Goal: Transaction & Acquisition: Purchase product/service

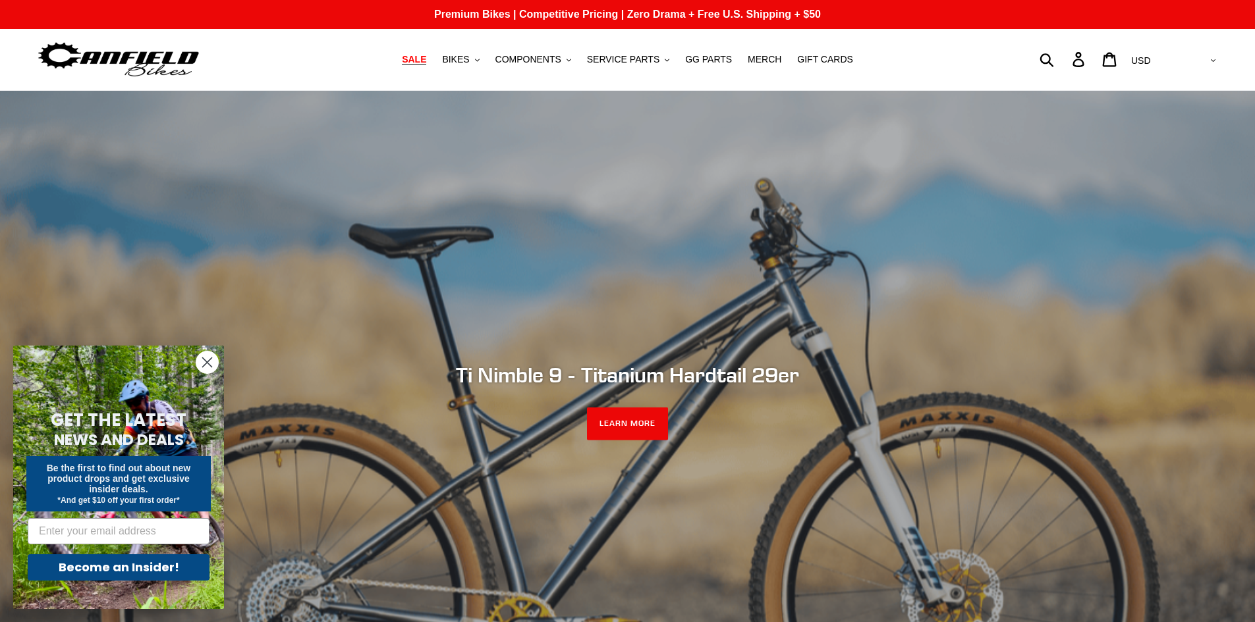
click at [426, 63] on span "SALE" at bounding box center [414, 59] width 24 height 11
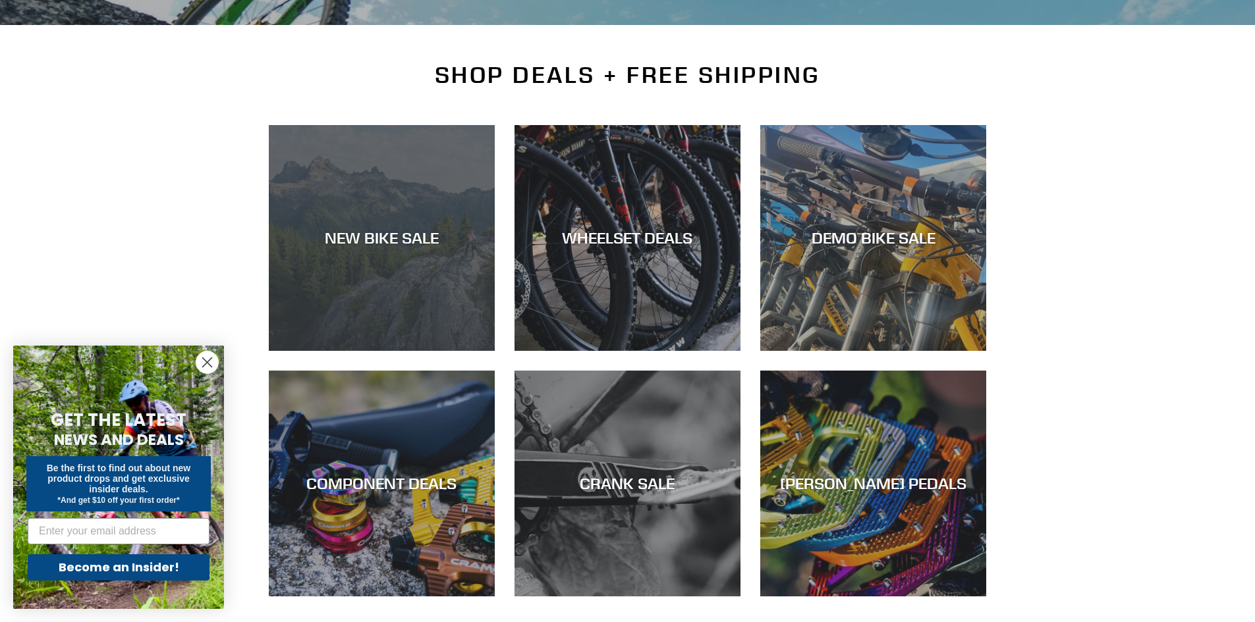
click at [416, 231] on div "NEW BIKE SALE" at bounding box center [382, 238] width 226 height 19
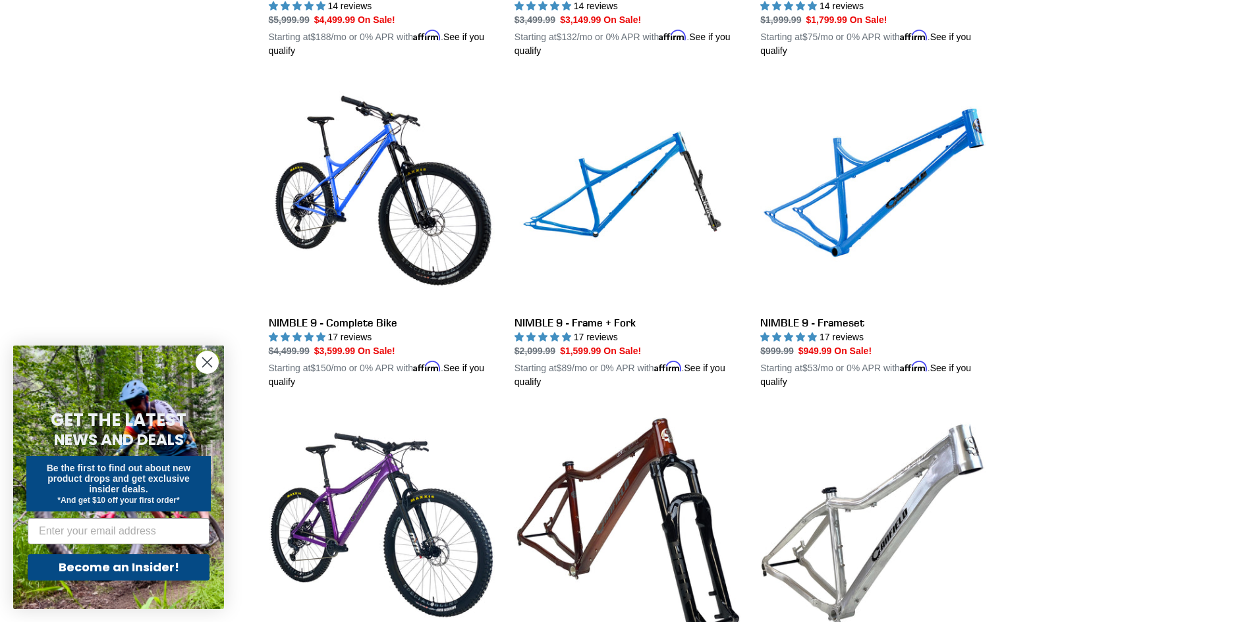
scroll to position [2371, 0]
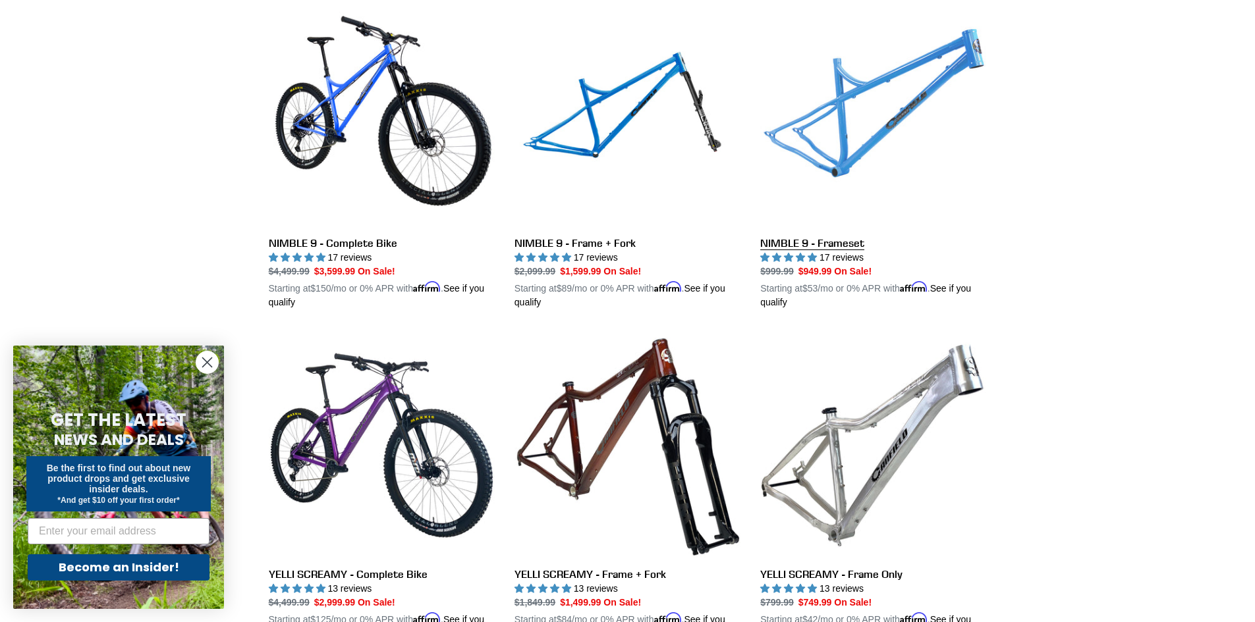
click at [874, 121] on link "NIMBLE 9 - Frameset" at bounding box center [873, 155] width 226 height 308
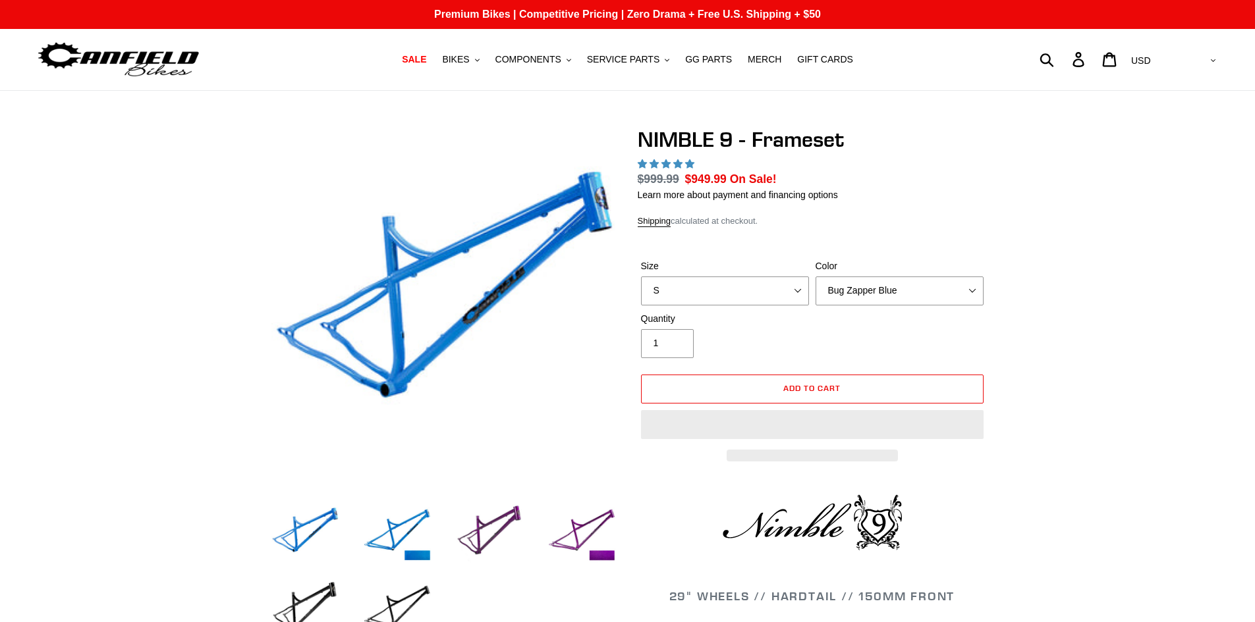
select select "highest-rating"
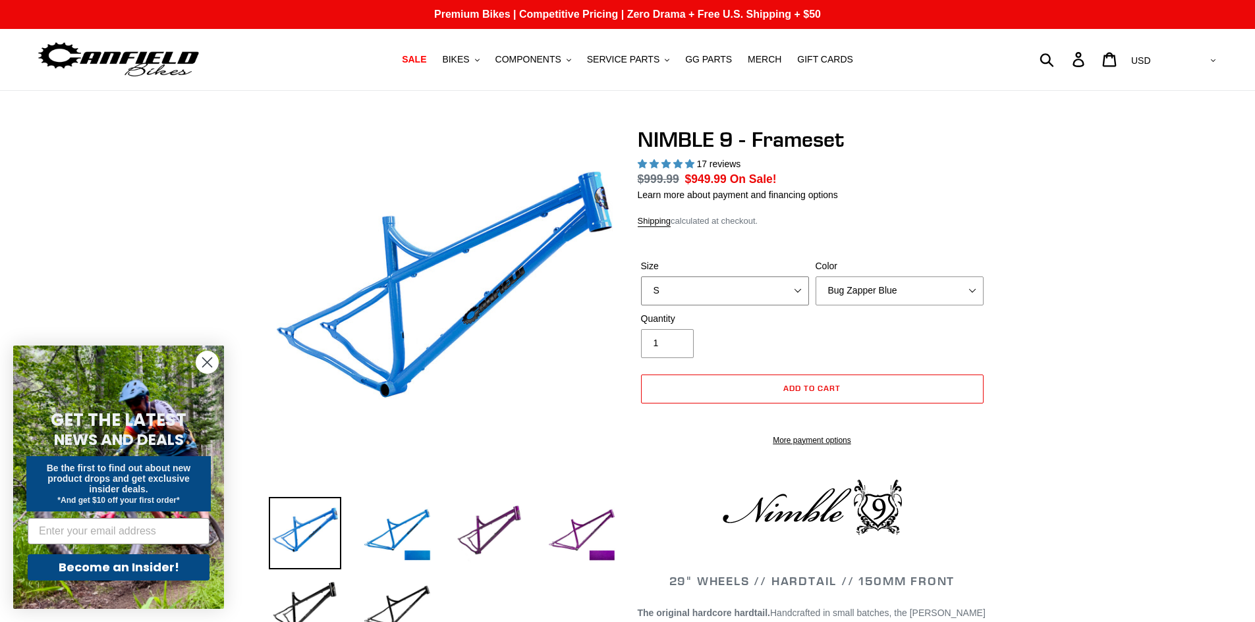
click at [769, 304] on select "S M L XL" at bounding box center [725, 291] width 168 height 29
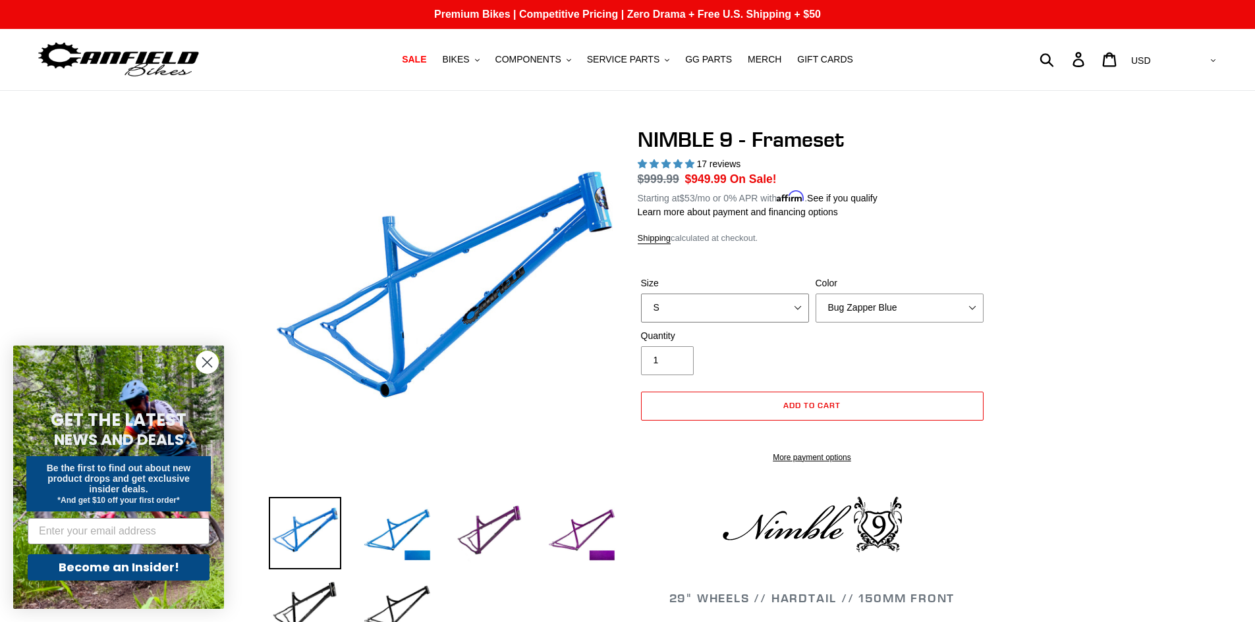
select select "L"
click at [641, 294] on select "S M L XL" at bounding box center [725, 308] width 168 height 29
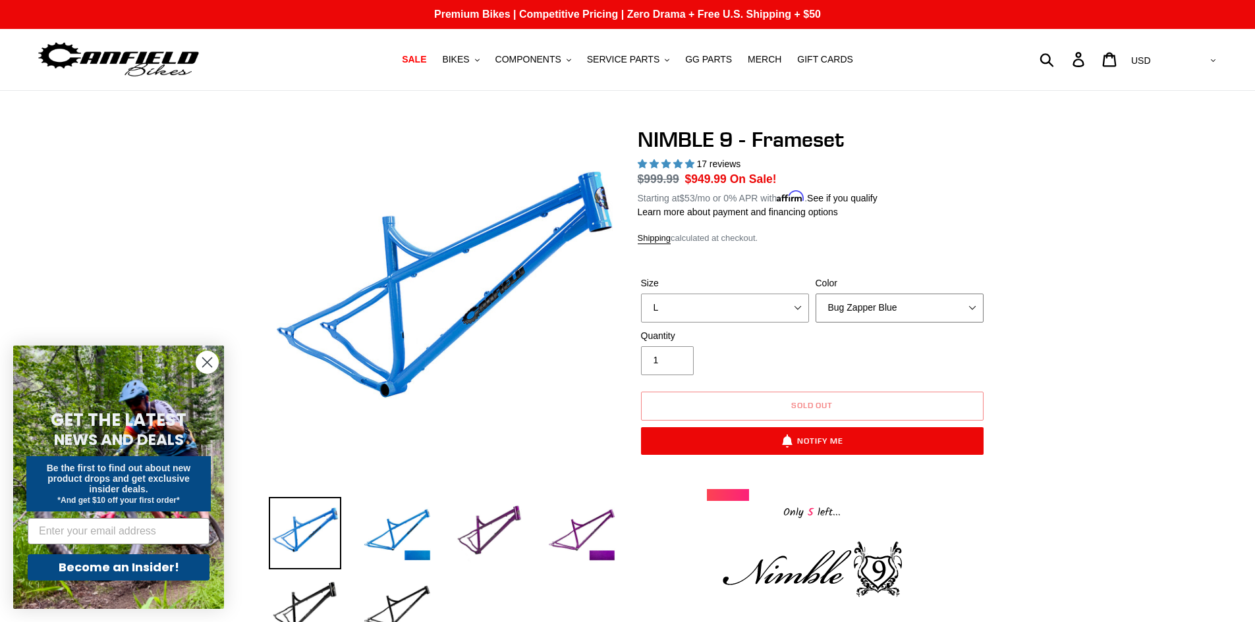
click at [883, 309] on select "Bug Zapper Blue Purple Haze -Sold Out Galaxy Black" at bounding box center [899, 308] width 168 height 29
click at [815, 294] on select "Bug Zapper Blue Purple Haze -Sold Out Galaxy Black" at bounding box center [899, 308] width 168 height 29
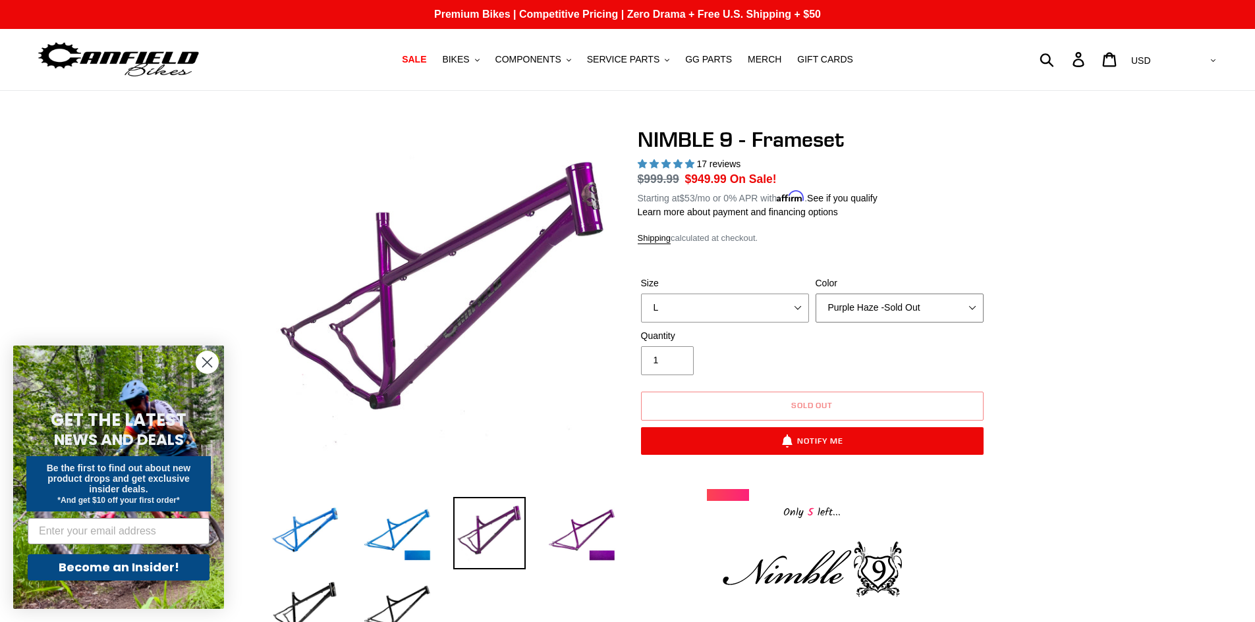
click at [867, 305] on select "Bug Zapper Blue Purple Haze -Sold Out Galaxy Black" at bounding box center [899, 308] width 168 height 29
select select "Galaxy Black"
click at [815, 294] on select "Bug Zapper Blue Purple Haze -Sold Out Galaxy Black" at bounding box center [899, 308] width 168 height 29
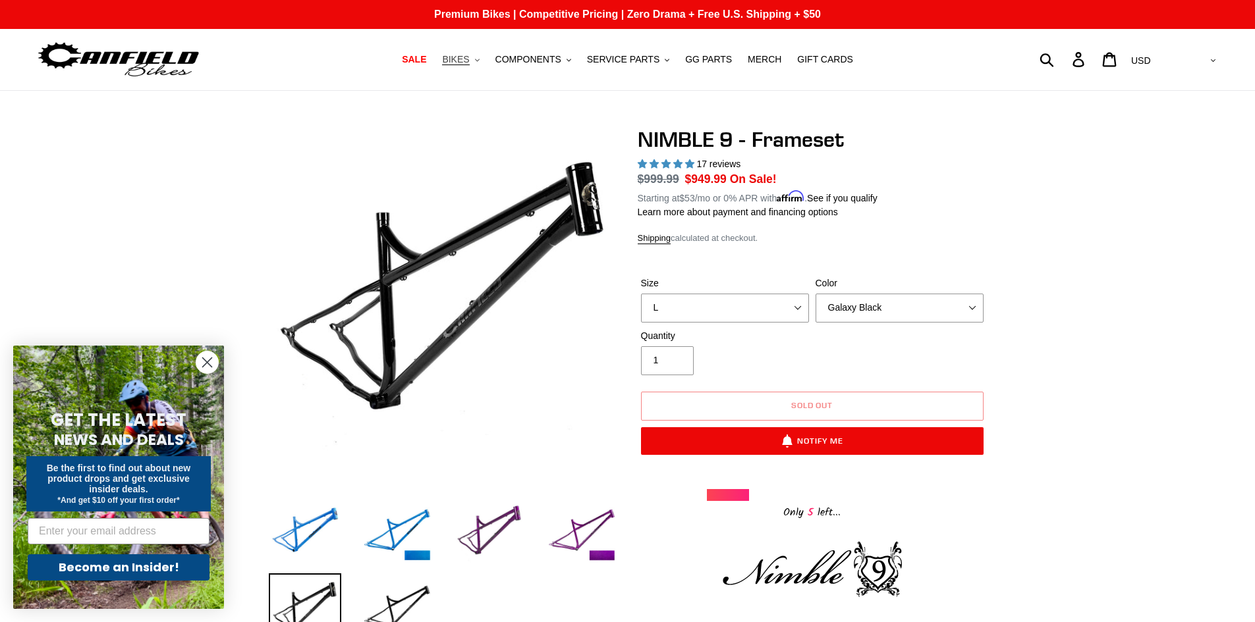
click at [467, 61] on span "BIKES" at bounding box center [455, 59] width 27 height 11
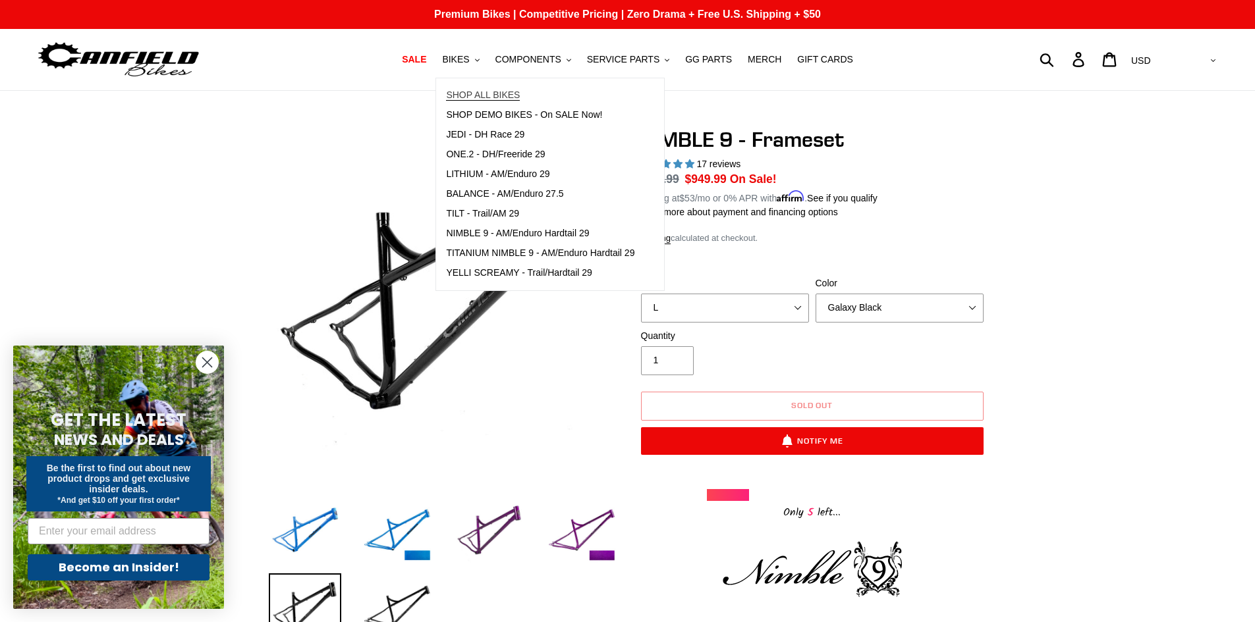
click at [493, 98] on span "SHOP ALL BIKES" at bounding box center [483, 95] width 74 height 11
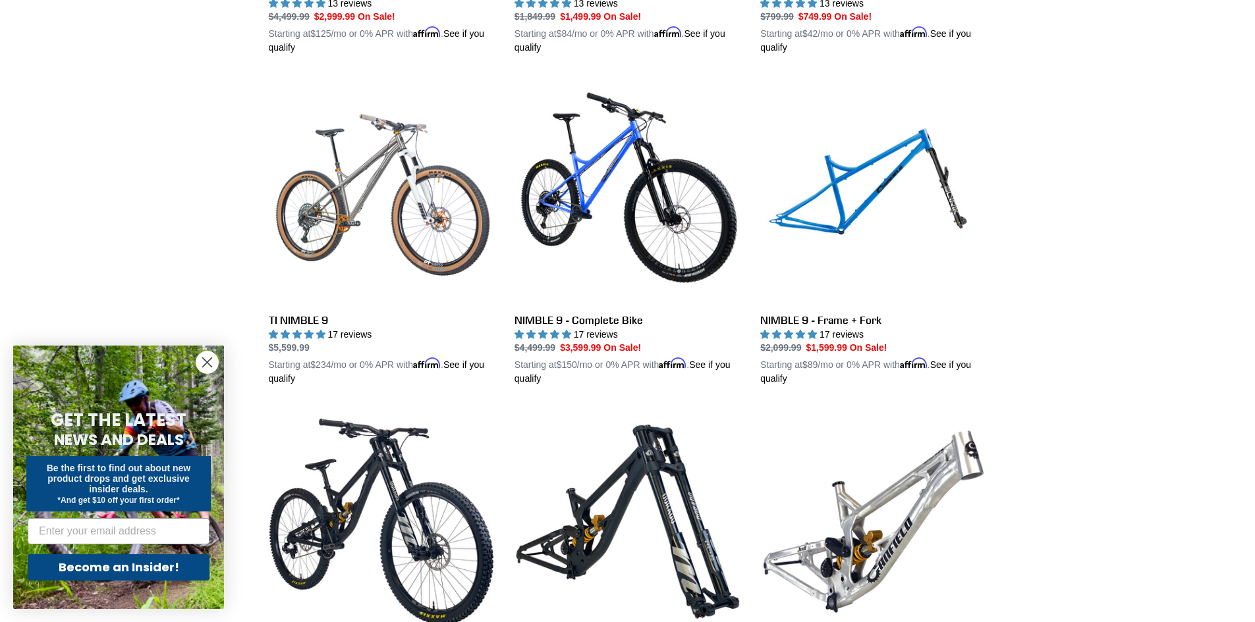
scroll to position [1712, 0]
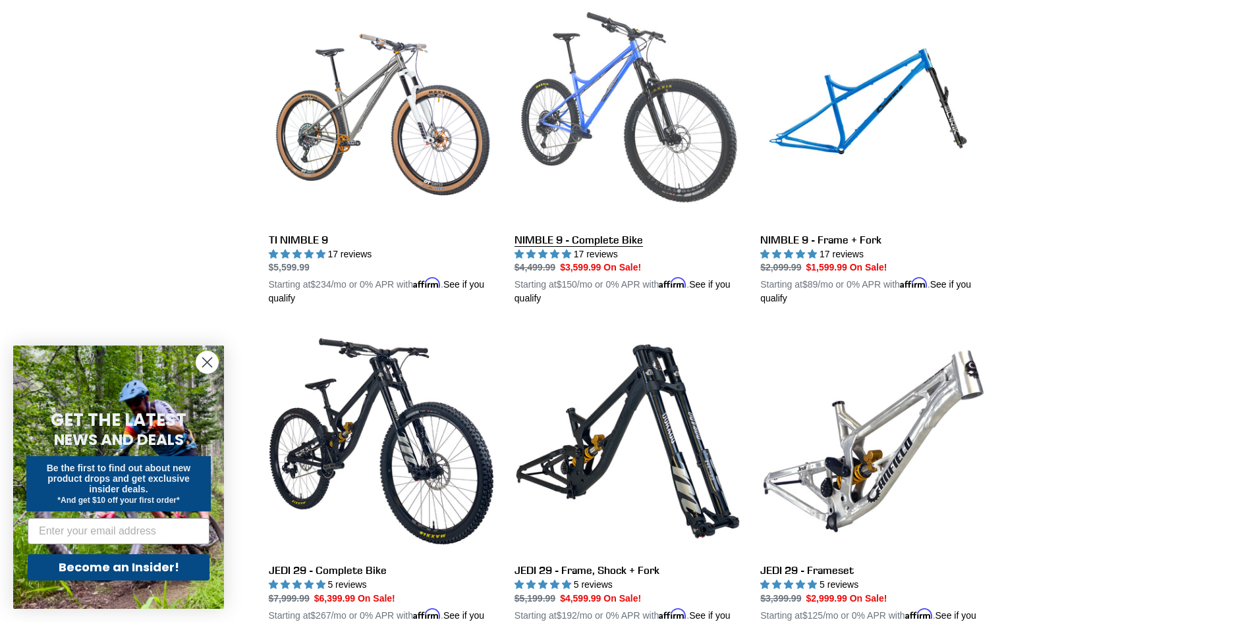
click at [606, 117] on link "NIMBLE 9 - Complete Bike" at bounding box center [627, 151] width 226 height 308
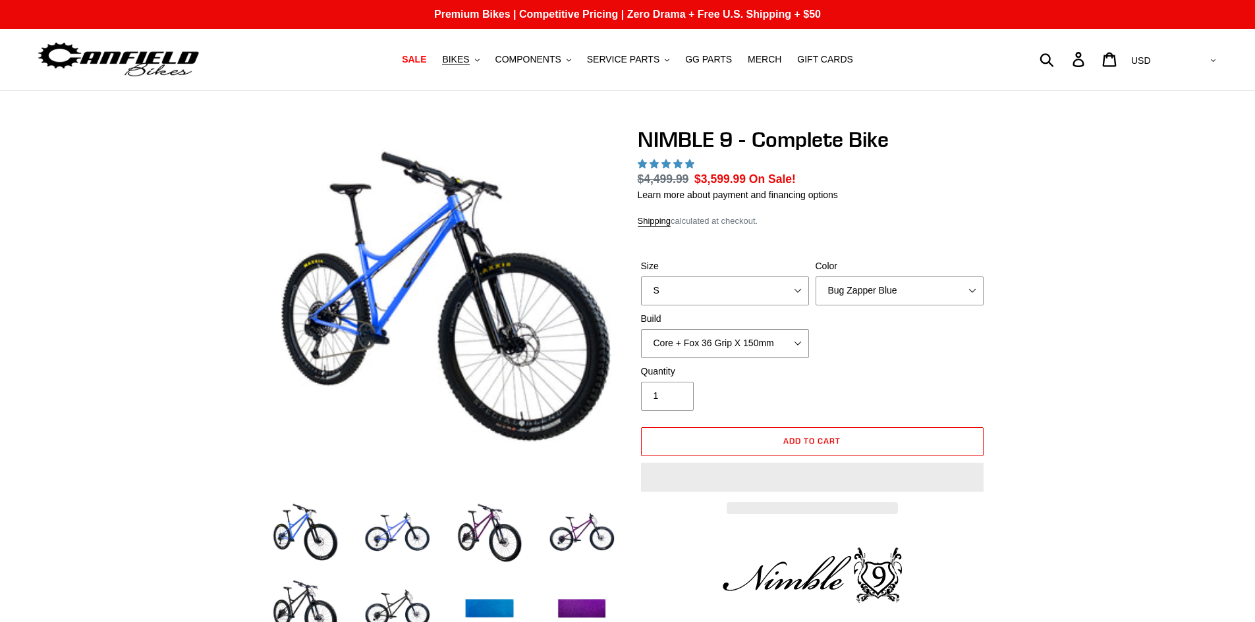
select select "highest-rating"
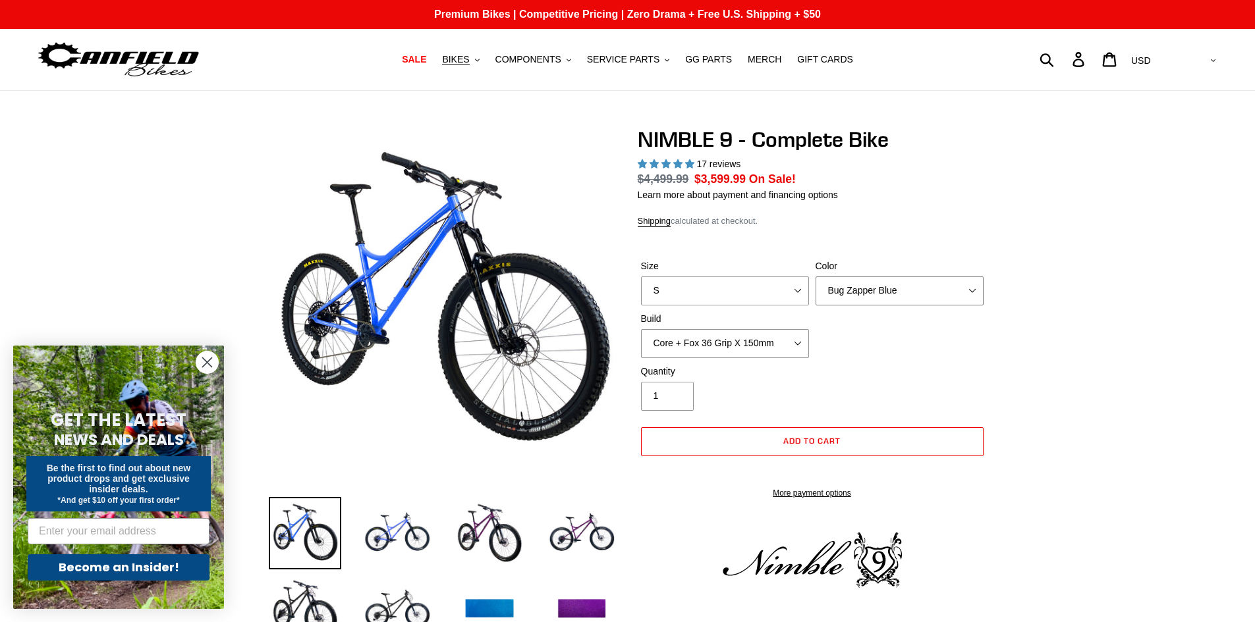
click at [892, 295] on select "Bug Zapper Blue Purple Haze - Sold Out Galaxy Black" at bounding box center [899, 291] width 168 height 29
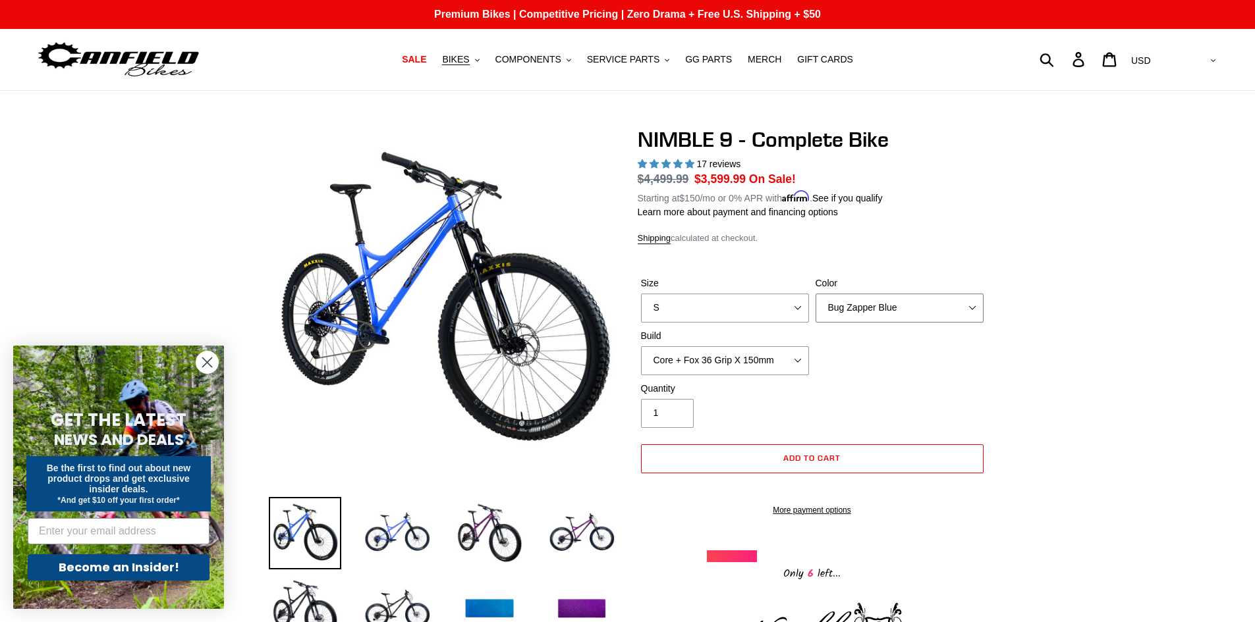
select select "Galaxy Black"
click at [815, 294] on select "Bug Zapper Blue Purple Haze - Sold Out Galaxy Black" at bounding box center [899, 308] width 168 height 29
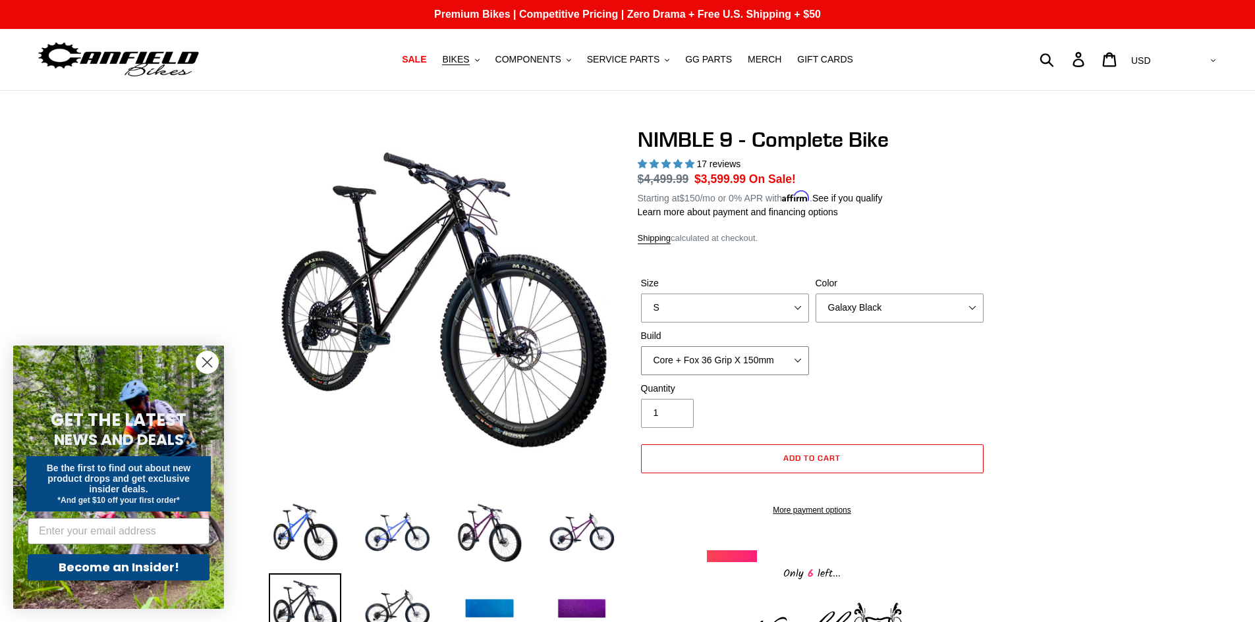
click at [753, 353] on select "Core + Fox 36 Grip X 150mm Pro + Fox 36 Grip X 150mm Core + RockShox Lyrik Ulti…" at bounding box center [725, 360] width 168 height 29
